Goal: Find specific fact: Find specific fact

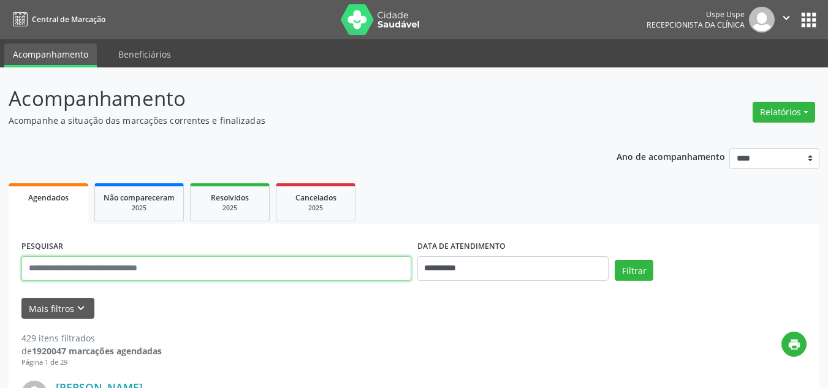
click at [289, 269] on input "text" at bounding box center [216, 268] width 390 height 25
type input "**********"
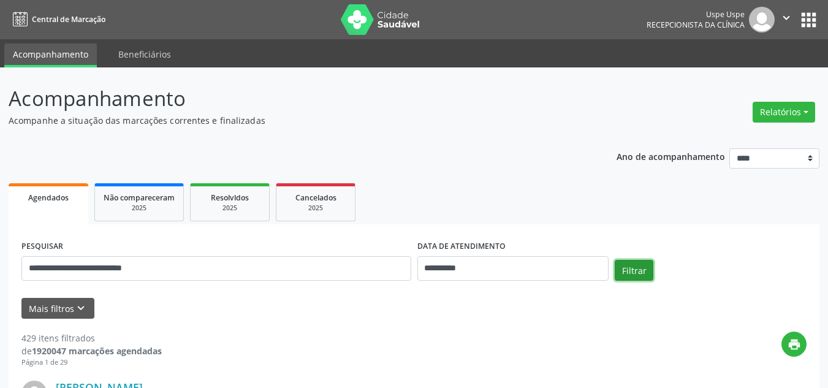
click at [650, 280] on button "Filtrar" at bounding box center [634, 270] width 39 height 21
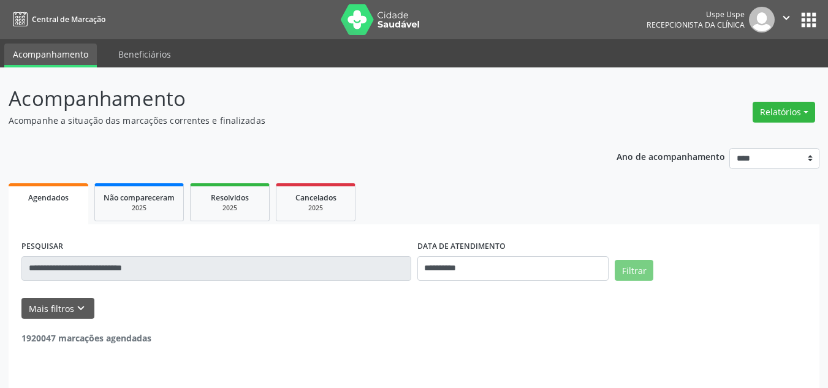
click at [554, 203] on ul "Agendados Não compareceram 2025 Resolvidos 2025 Cancelados 2025" at bounding box center [414, 202] width 811 height 44
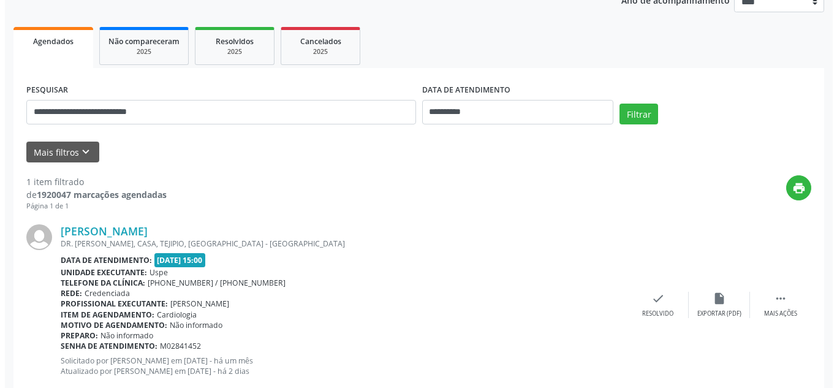
scroll to position [188, 0]
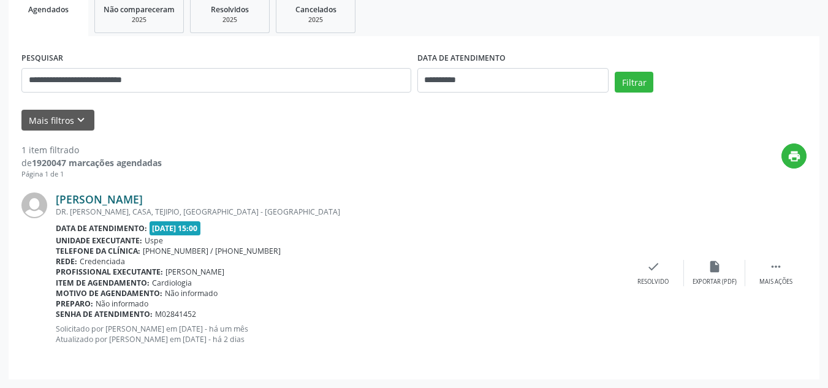
click at [140, 204] on link "[PERSON_NAME]" at bounding box center [99, 198] width 87 height 13
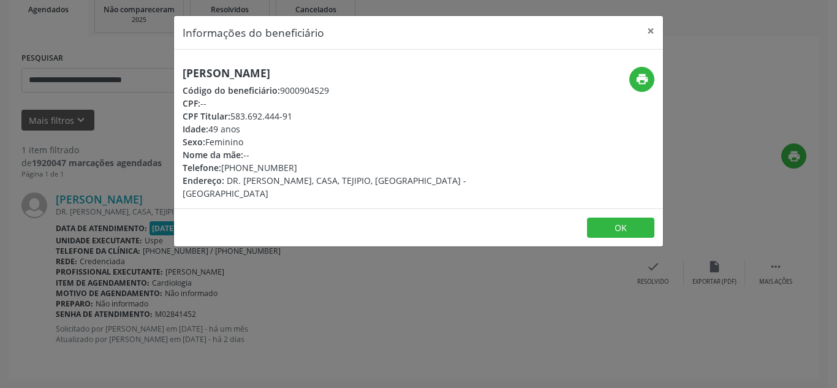
click at [293, 91] on div "Código do beneficiário: 9000904529" at bounding box center [337, 90] width 309 height 13
copy div "9000904529"
click at [260, 116] on div "CPF Titular: 583.692.444-91" at bounding box center [337, 116] width 309 height 13
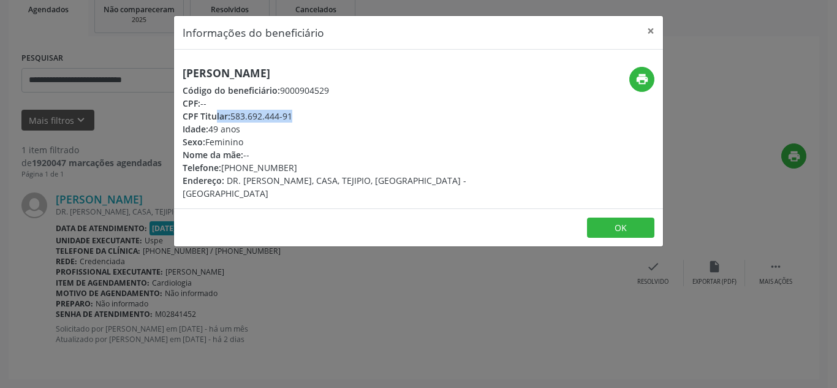
click at [260, 116] on div "CPF Titular: 583.692.444-91" at bounding box center [337, 116] width 309 height 13
click at [234, 116] on div "CPF Titular: 583.692.444-91" at bounding box center [337, 116] width 309 height 13
drag, startPoint x: 231, startPoint y: 116, endPoint x: 308, endPoint y: 120, distance: 76.7
click at [308, 120] on div "CPF Titular: 583.692.444-91" at bounding box center [337, 116] width 309 height 13
copy div "583.692.444-91"
